Goal: Information Seeking & Learning: Understand process/instructions

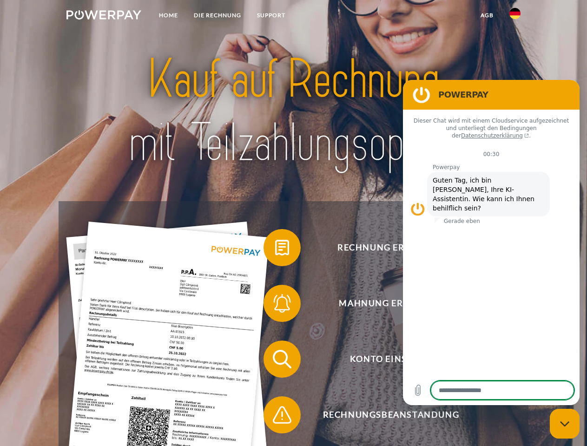
click at [104, 16] on img at bounding box center [103, 14] width 75 height 9
click at [515, 16] on img at bounding box center [514, 13] width 11 height 11
click at [487, 15] on link "agb" at bounding box center [487, 15] width 29 height 17
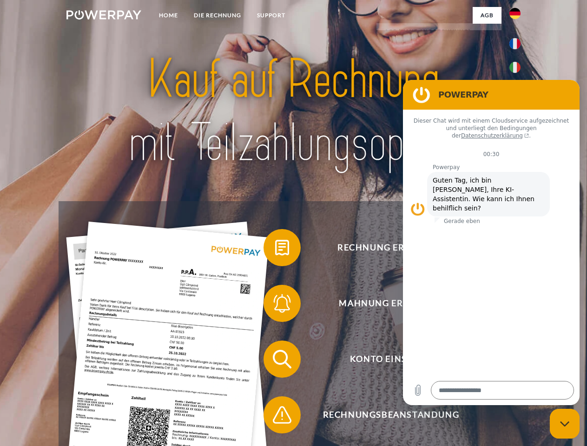
click at [275, 250] on span at bounding box center [268, 248] width 46 height 46
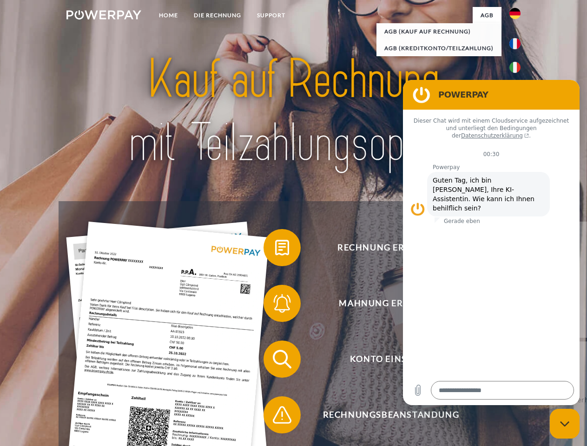
click at [275, 305] on span at bounding box center [268, 303] width 46 height 46
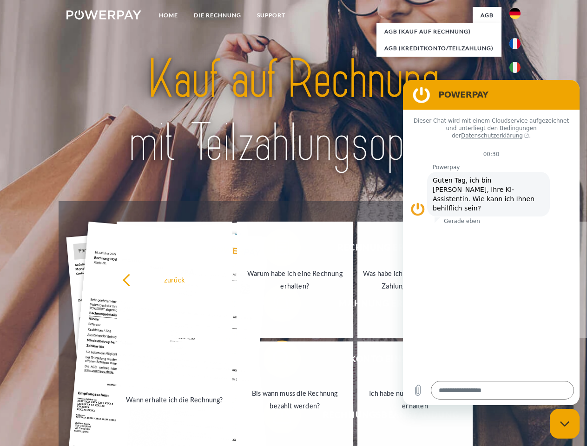
click at [275, 361] on link "Bis wann muss die Rechnung bezahlt werden?" at bounding box center [295, 400] width 116 height 116
click at [275, 417] on span at bounding box center [268, 415] width 46 height 46
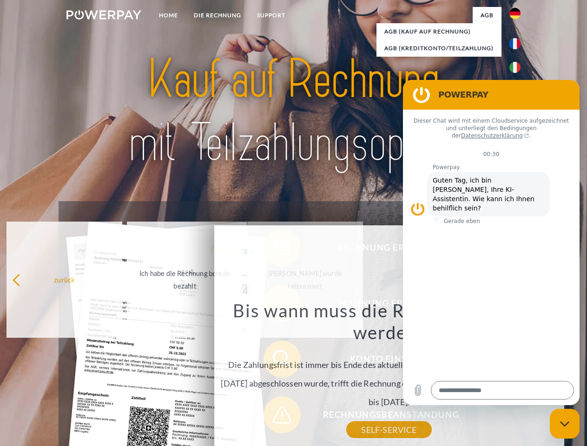
click at [565, 424] on icon "Messaging-Fenster schließen" at bounding box center [565, 424] width 10 height 6
type textarea "*"
